Goal: Information Seeking & Learning: Check status

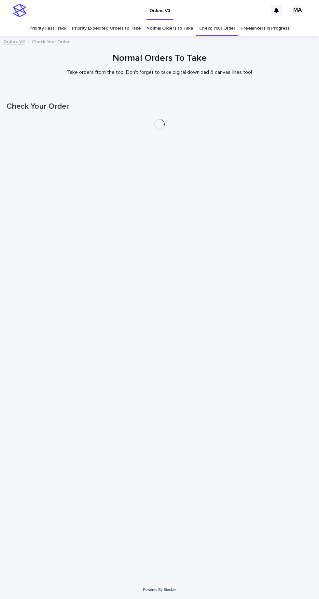
scroll to position [21, 0]
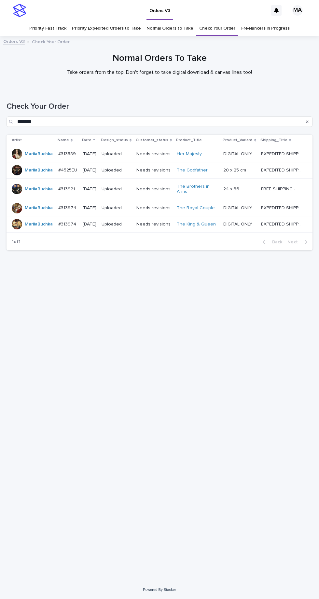
click at [221, 21] on link "Check Your Order" at bounding box center [217, 28] width 36 height 15
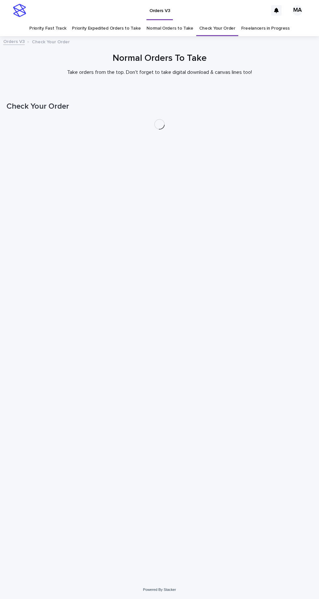
scroll to position [21, 0]
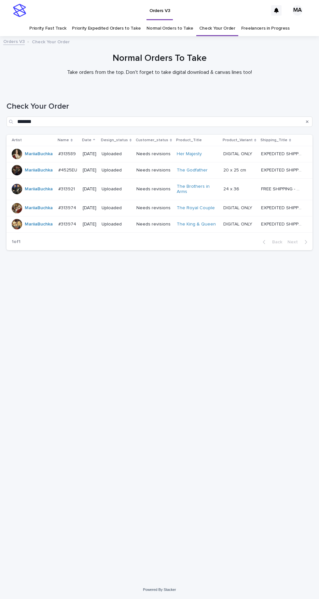
click at [214, 21] on link "Check Your Order" at bounding box center [217, 28] width 36 height 15
